Goal: Information Seeking & Learning: Find specific fact

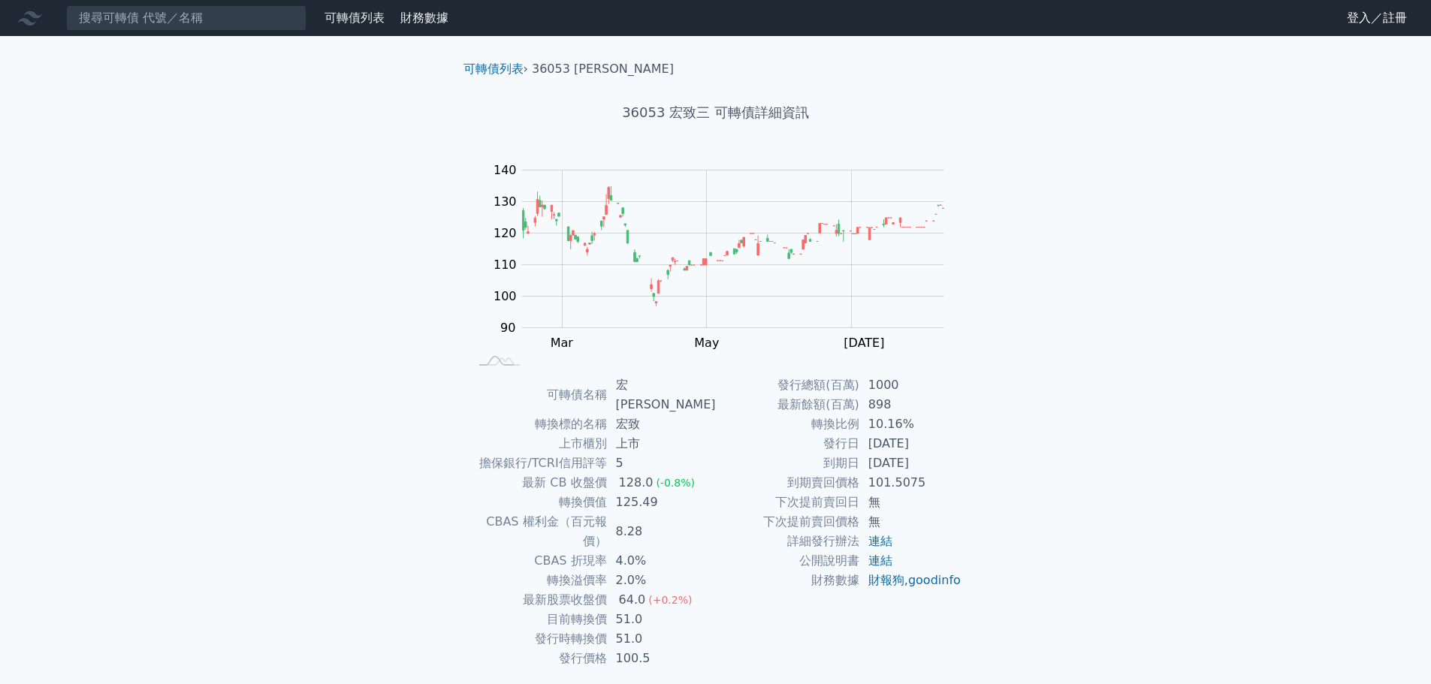
scroll to position [11, 0]
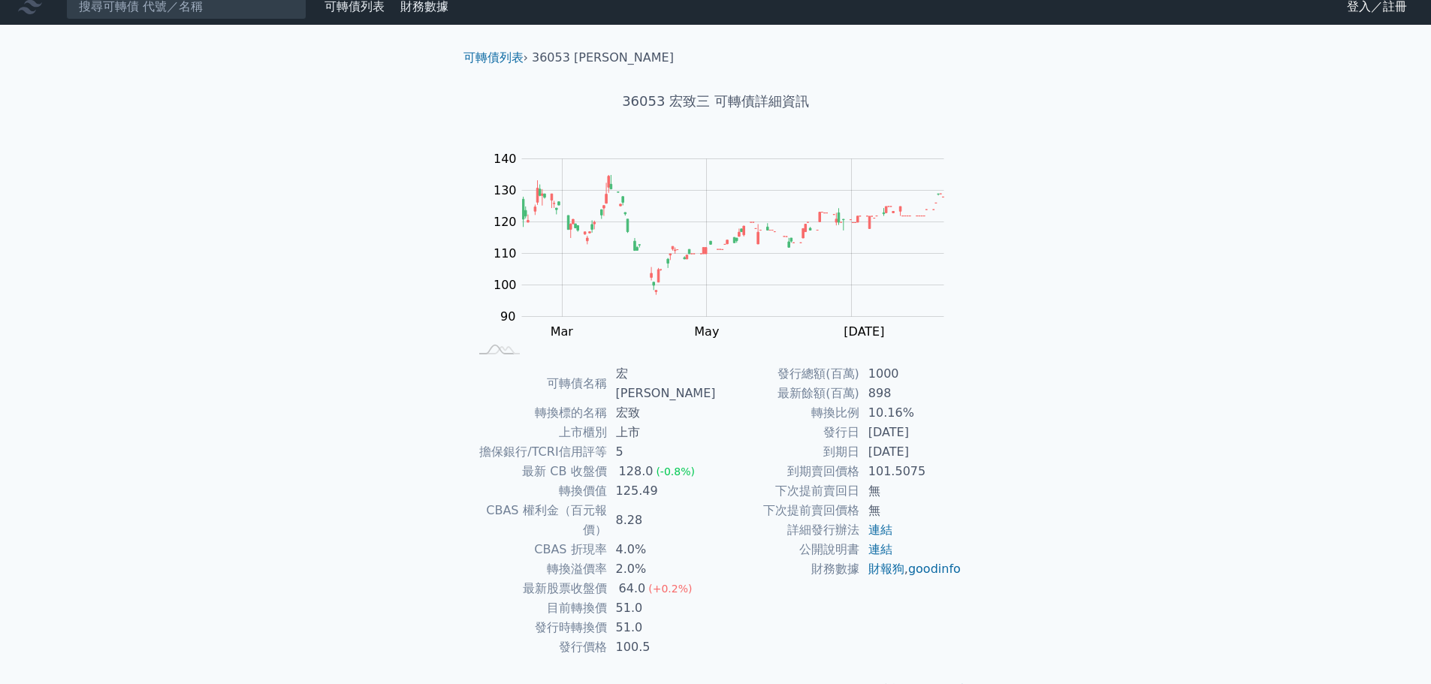
click at [873, 413] on td "10.16%" at bounding box center [910, 413] width 103 height 20
click at [873, 437] on td "[DATE]" at bounding box center [910, 433] width 103 height 20
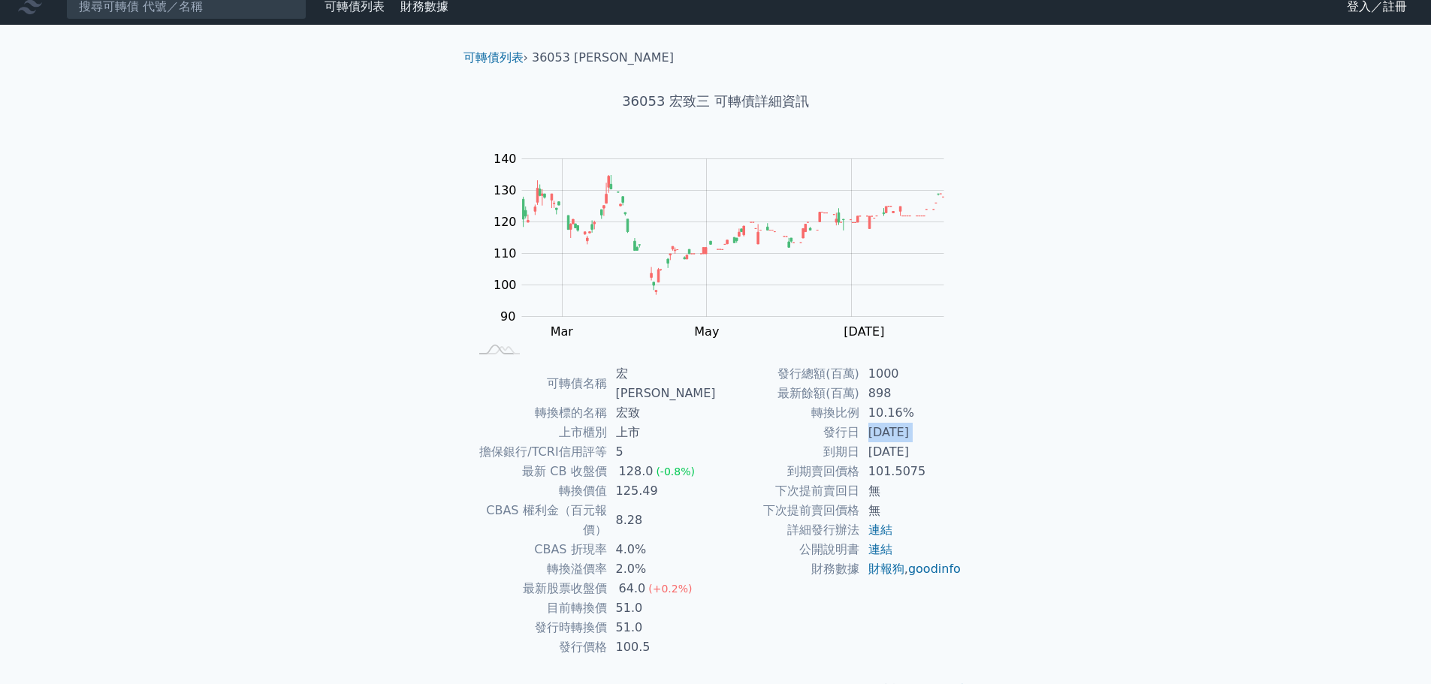
click at [873, 437] on td "[DATE]" at bounding box center [910, 433] width 103 height 20
click at [633, 579] on div "64.0" at bounding box center [632, 589] width 33 height 20
click at [631, 598] on td "51.0" at bounding box center [661, 608] width 109 height 20
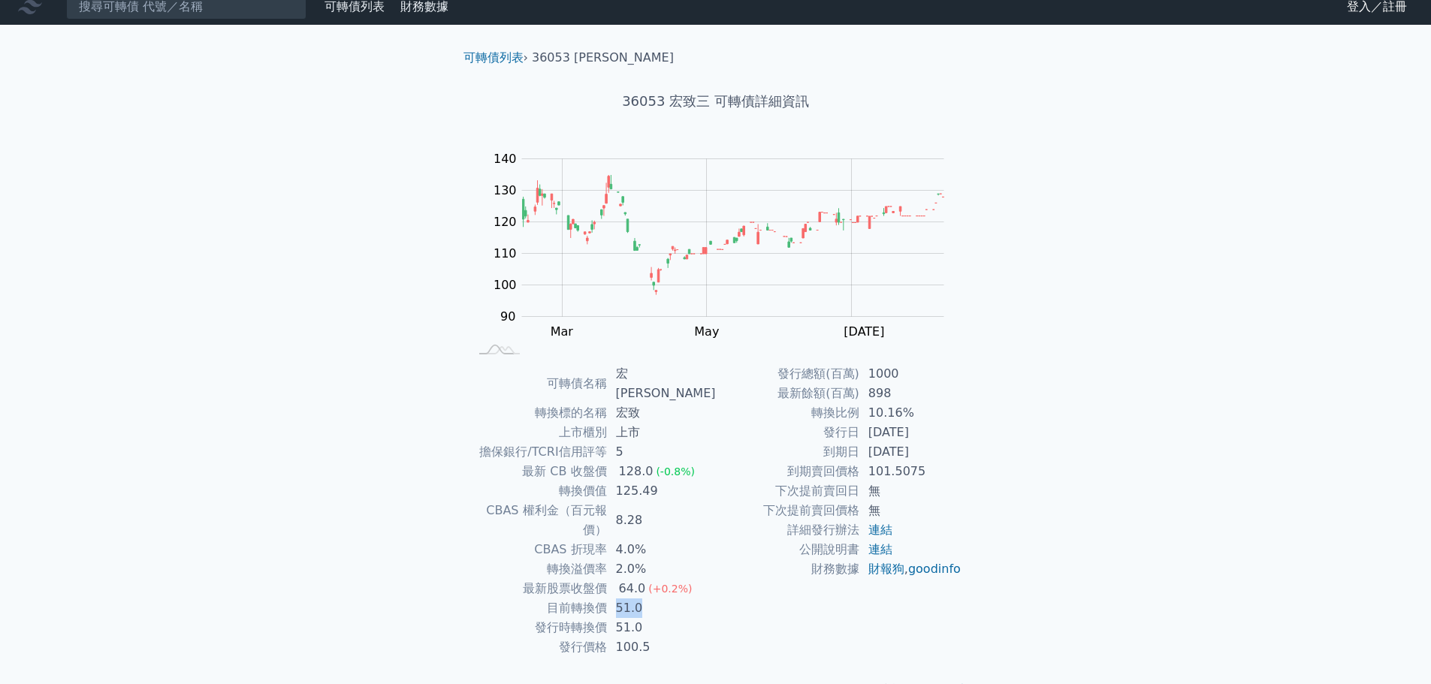
click at [631, 598] on td "51.0" at bounding box center [661, 608] width 109 height 20
click at [626, 618] on td "51.0" at bounding box center [661, 628] width 109 height 20
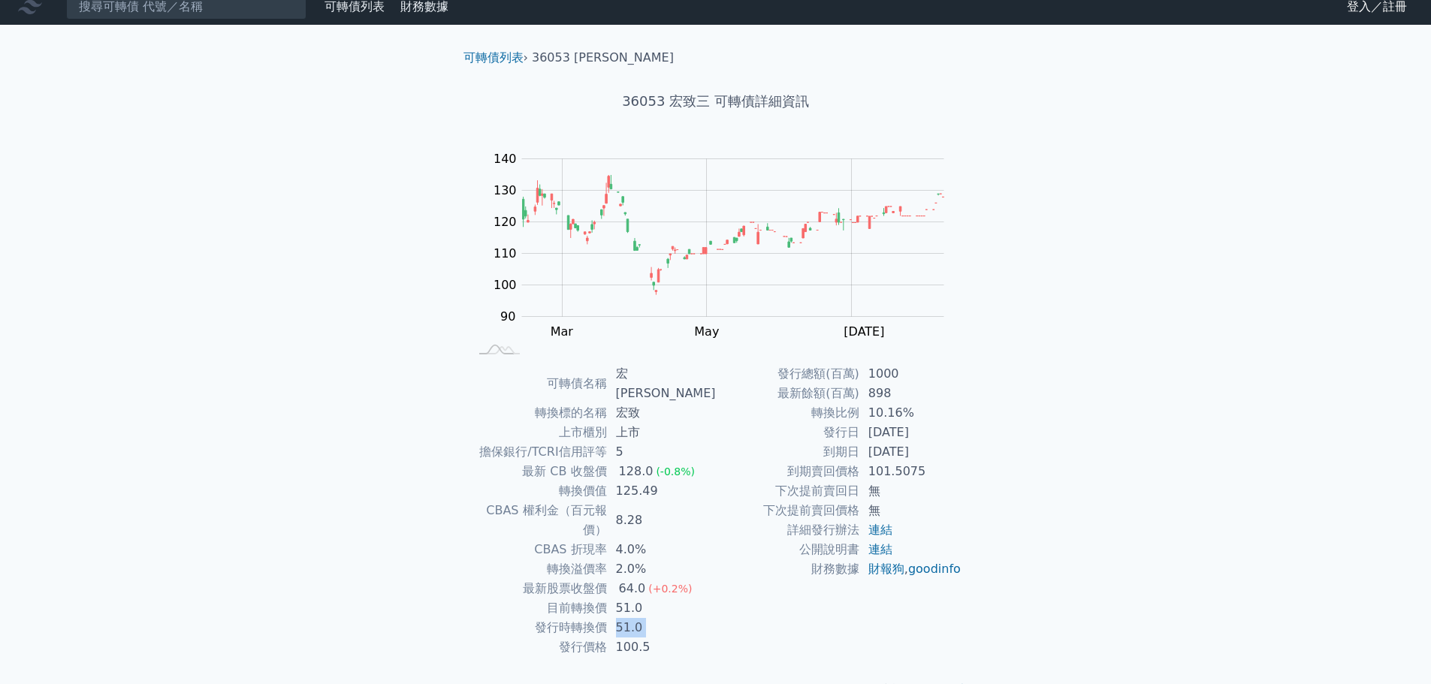
click at [653, 618] on td "51.0" at bounding box center [661, 628] width 109 height 20
click at [871, 579] on td "財報狗 , goodinfo" at bounding box center [910, 569] width 103 height 20
click at [876, 571] on link "財報狗" at bounding box center [886, 569] width 36 height 14
